Goal: Information Seeking & Learning: Learn about a topic

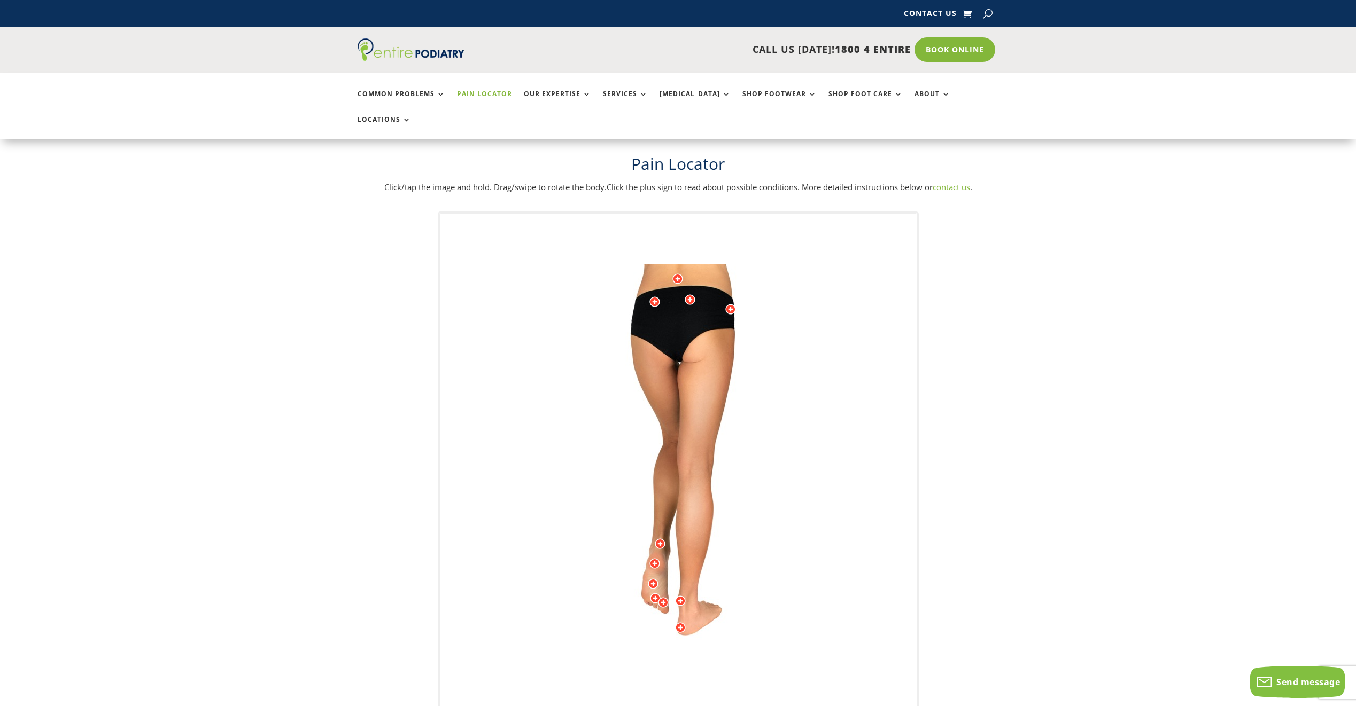
click at [716, 264] on img at bounding box center [678, 478] width 295 height 428
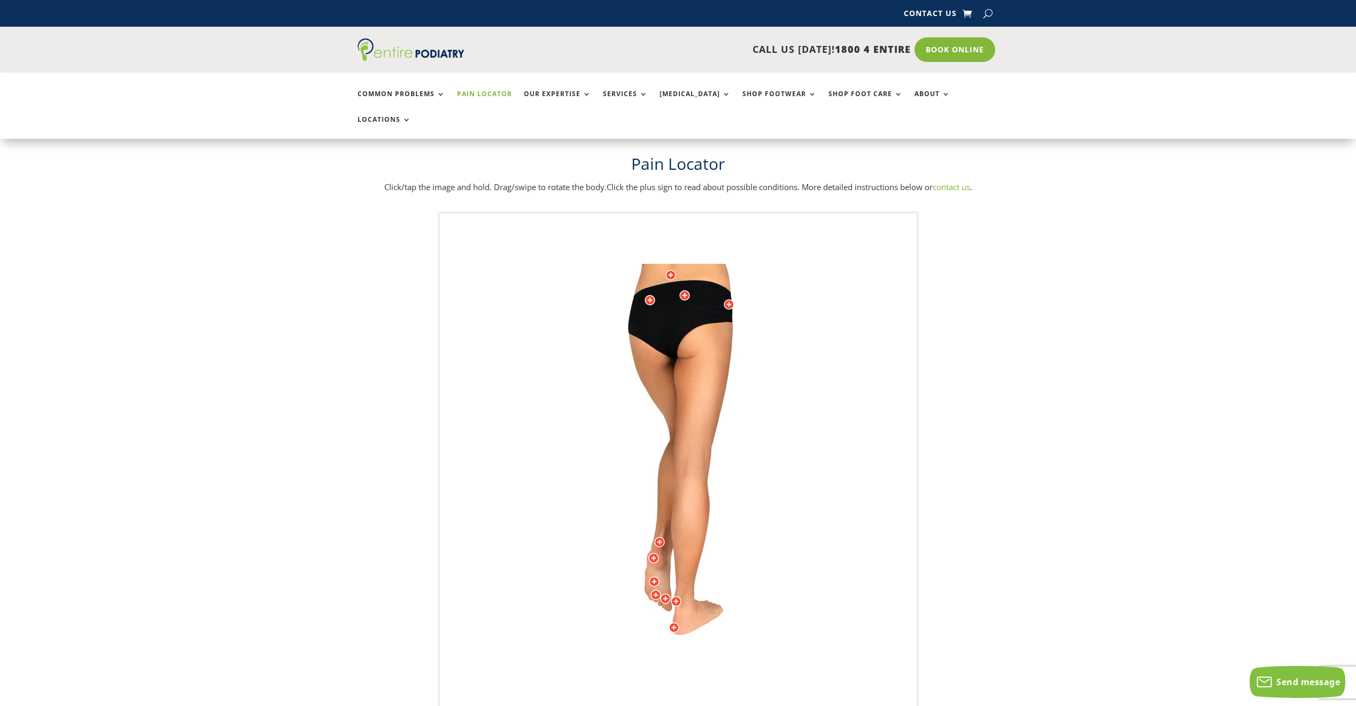
drag, startPoint x: 719, startPoint y: 263, endPoint x: 722, endPoint y: 242, distance: 21.7
click at [722, 264] on img at bounding box center [678, 478] width 295 height 428
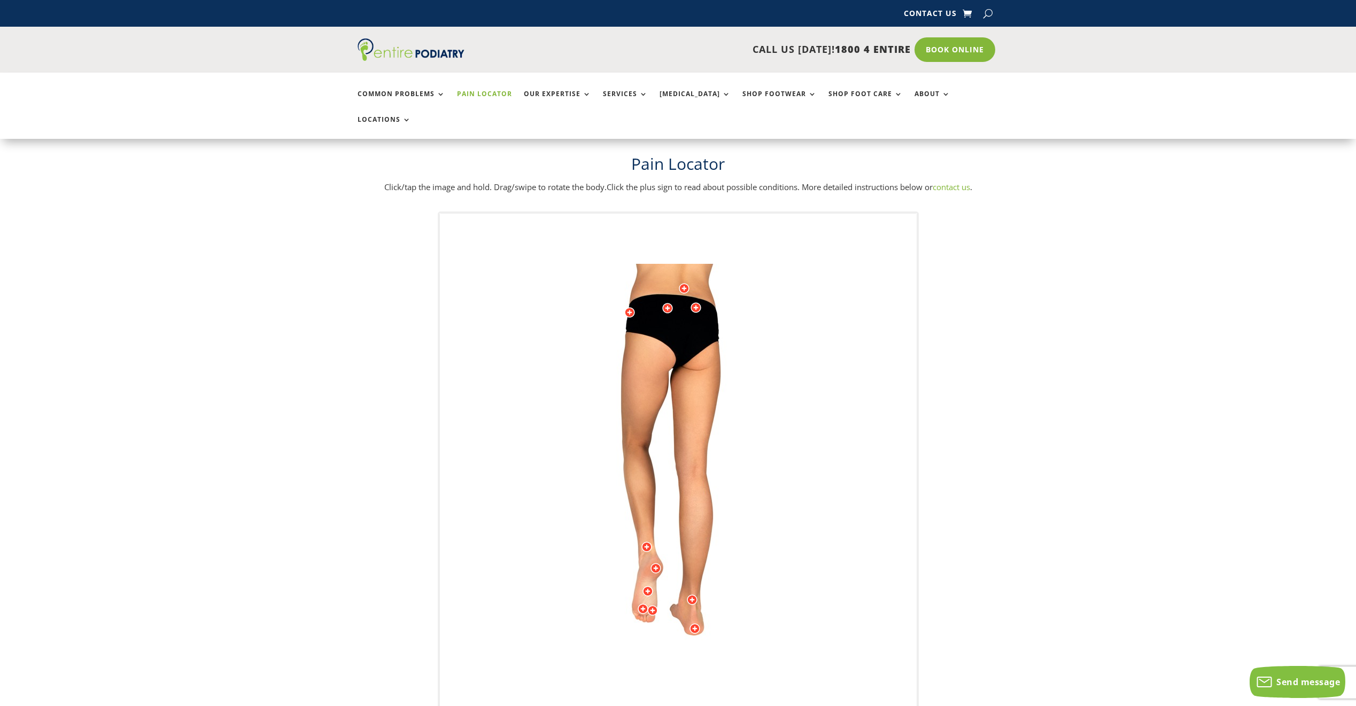
click at [695, 302] on div at bounding box center [695, 307] width 11 height 11
click at [681, 283] on div at bounding box center [684, 288] width 11 height 11
click at [693, 302] on div at bounding box center [695, 307] width 11 height 11
click at [758, 304] on span "Read more" at bounding box center [744, 308] width 33 height 8
drag, startPoint x: 941, startPoint y: 382, endPoint x: 875, endPoint y: 344, distance: 75.2
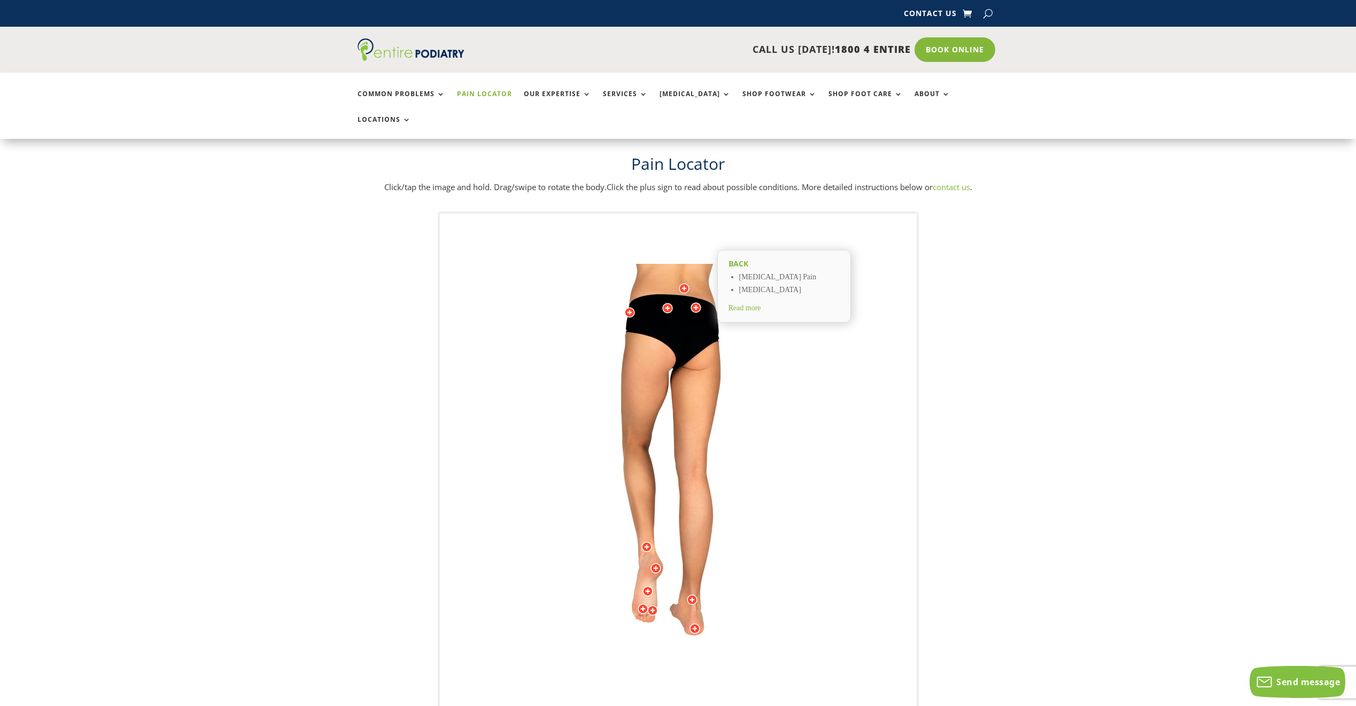
click at [875, 347] on div "Back [MEDICAL_DATA] Pain [MEDICAL_DATA] Read more Back General Back Pain Read m…" at bounding box center [678, 486] width 1356 height 548
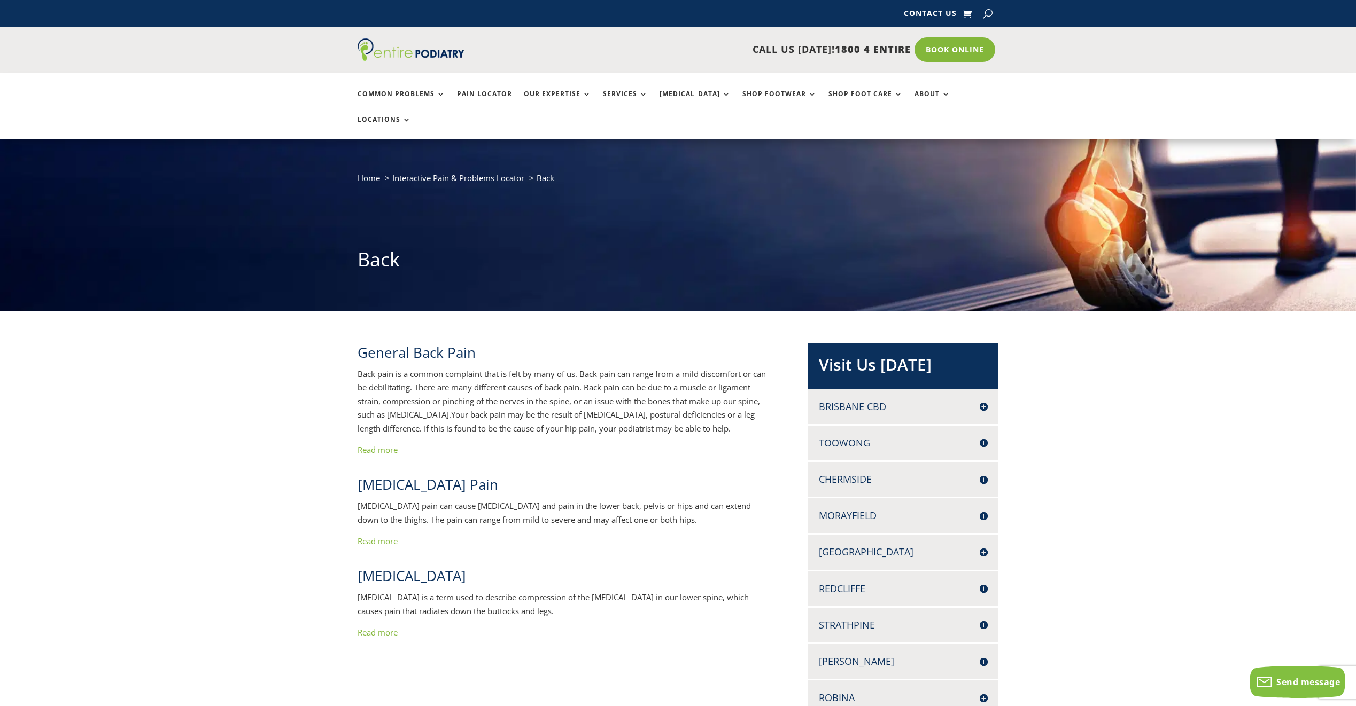
click at [372, 627] on link "Read more" at bounding box center [378, 632] width 40 height 11
